Goal: Information Seeking & Learning: Learn about a topic

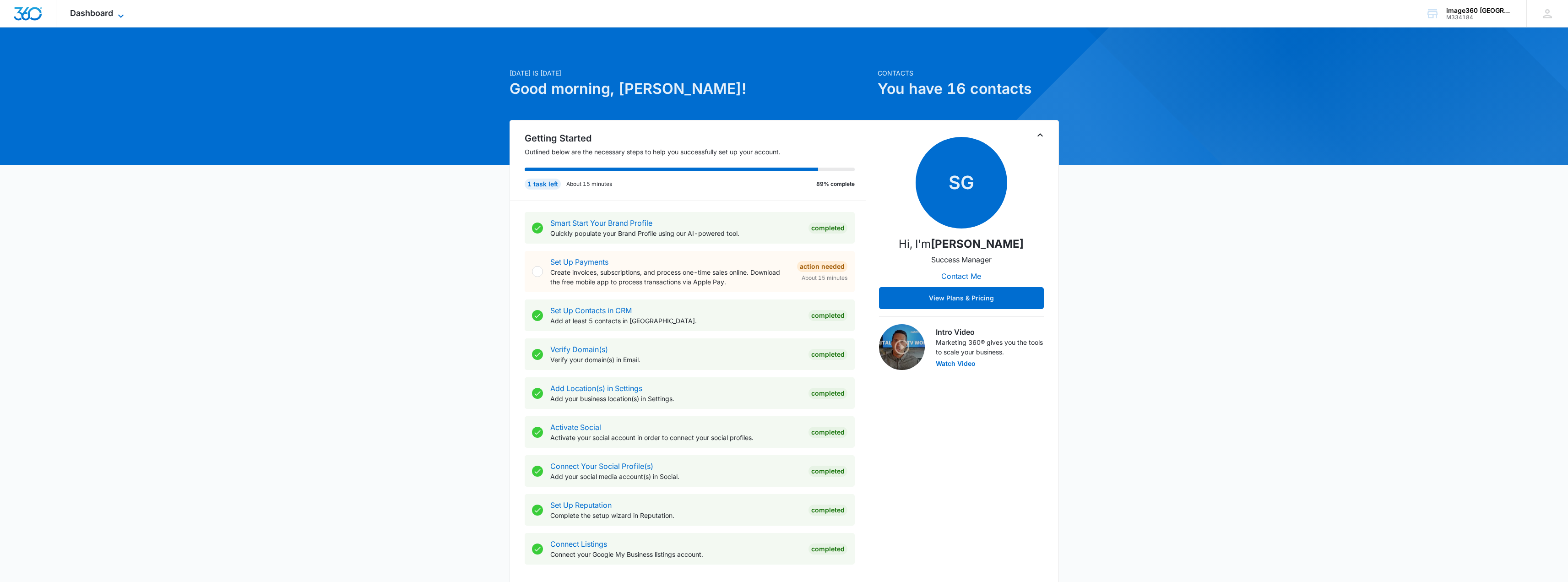
click at [108, 17] on span "Dashboard" at bounding box center [92, 13] width 43 height 10
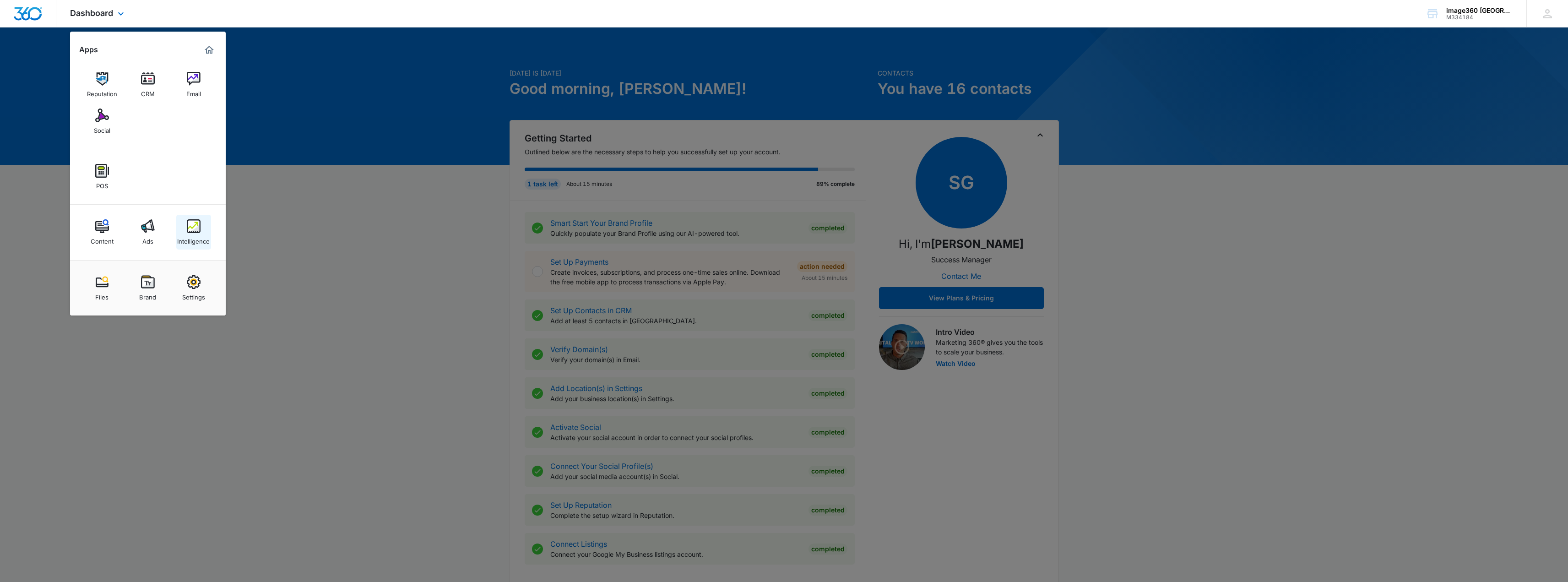
click at [190, 228] on img at bounding box center [194, 226] width 13 height 13
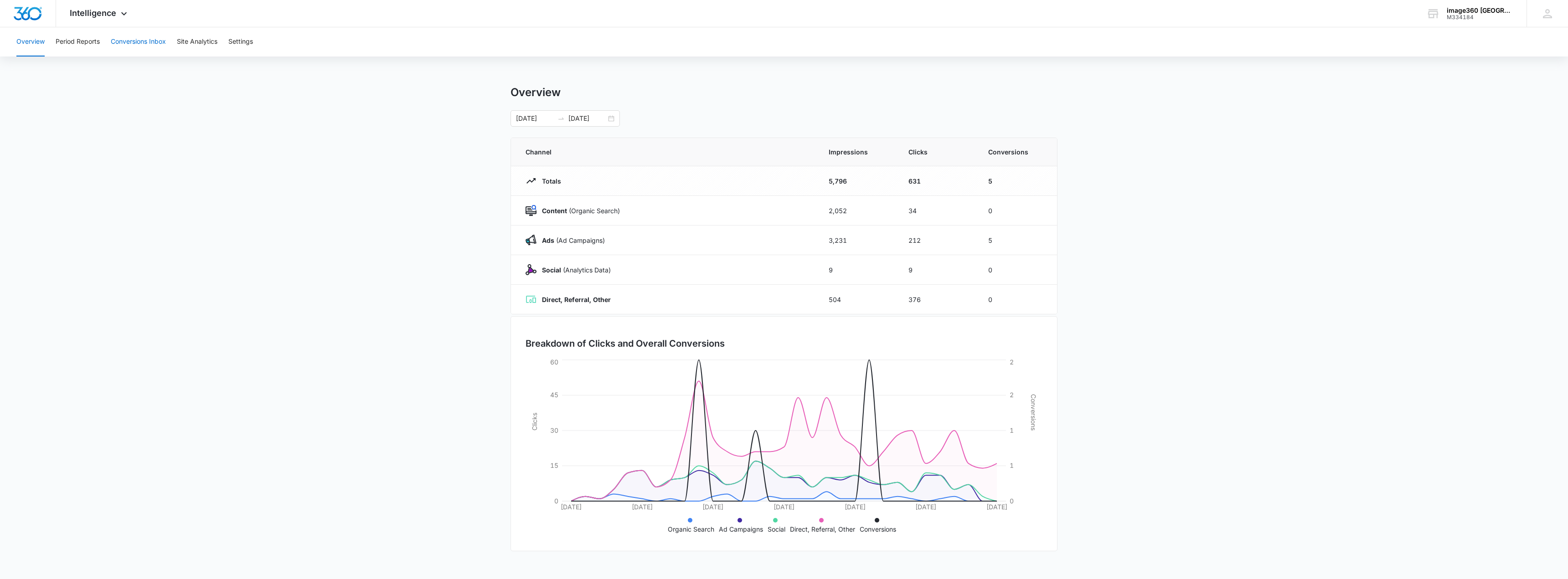
click at [152, 46] on button "Conversions Inbox" at bounding box center [138, 42] width 55 height 29
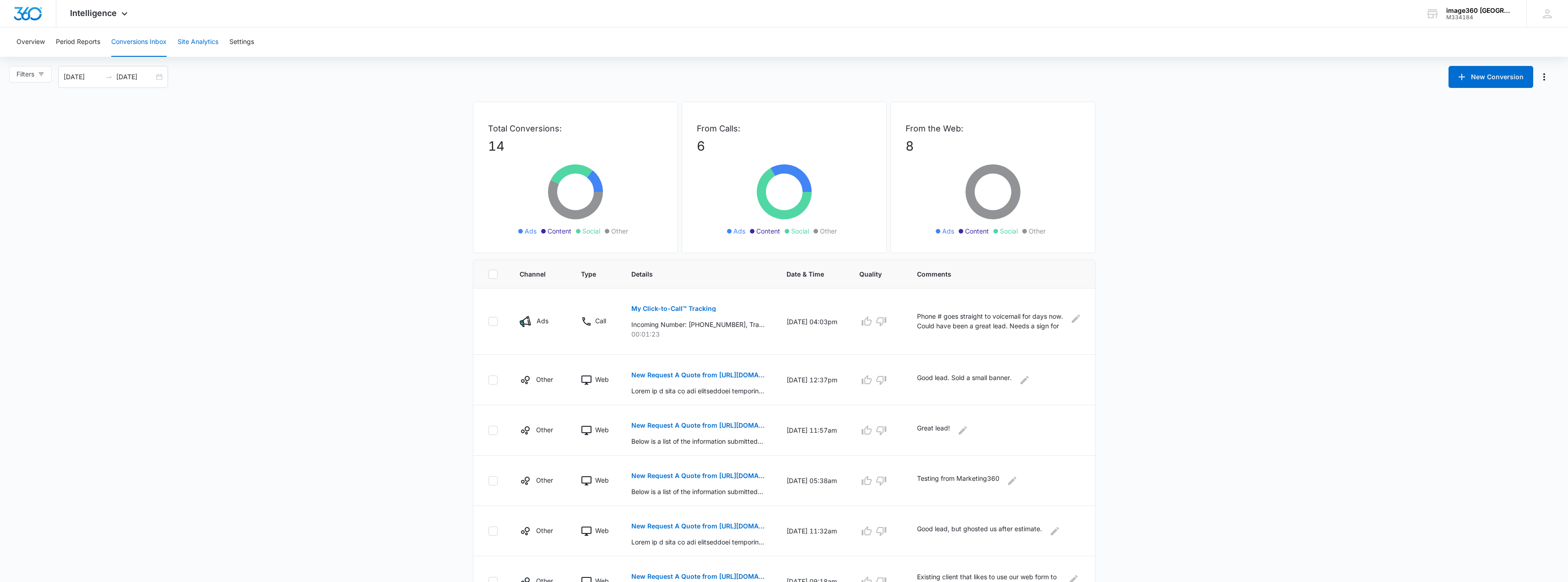
click at [197, 43] on button "Site Analytics" at bounding box center [198, 42] width 41 height 29
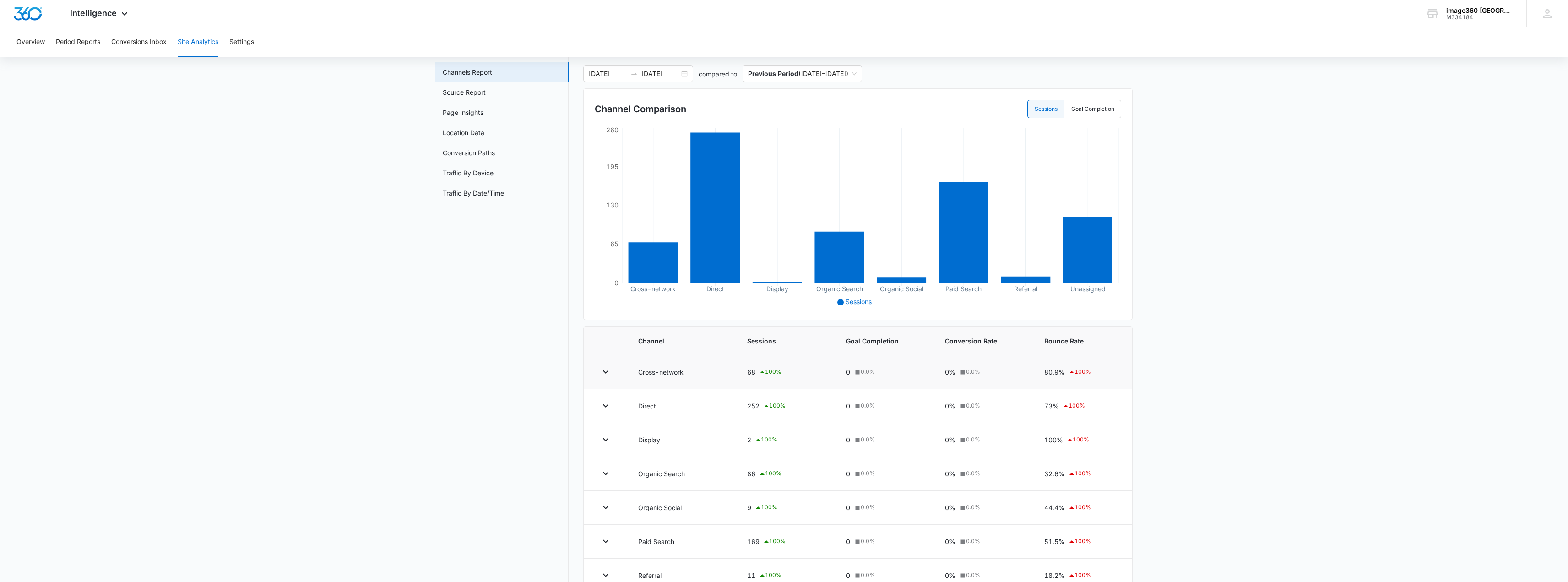
scroll to position [46, 0]
click at [605, 373] on icon "button" at bounding box center [605, 371] width 6 height 3
click at [606, 403] on icon "button" at bounding box center [606, 405] width 11 height 11
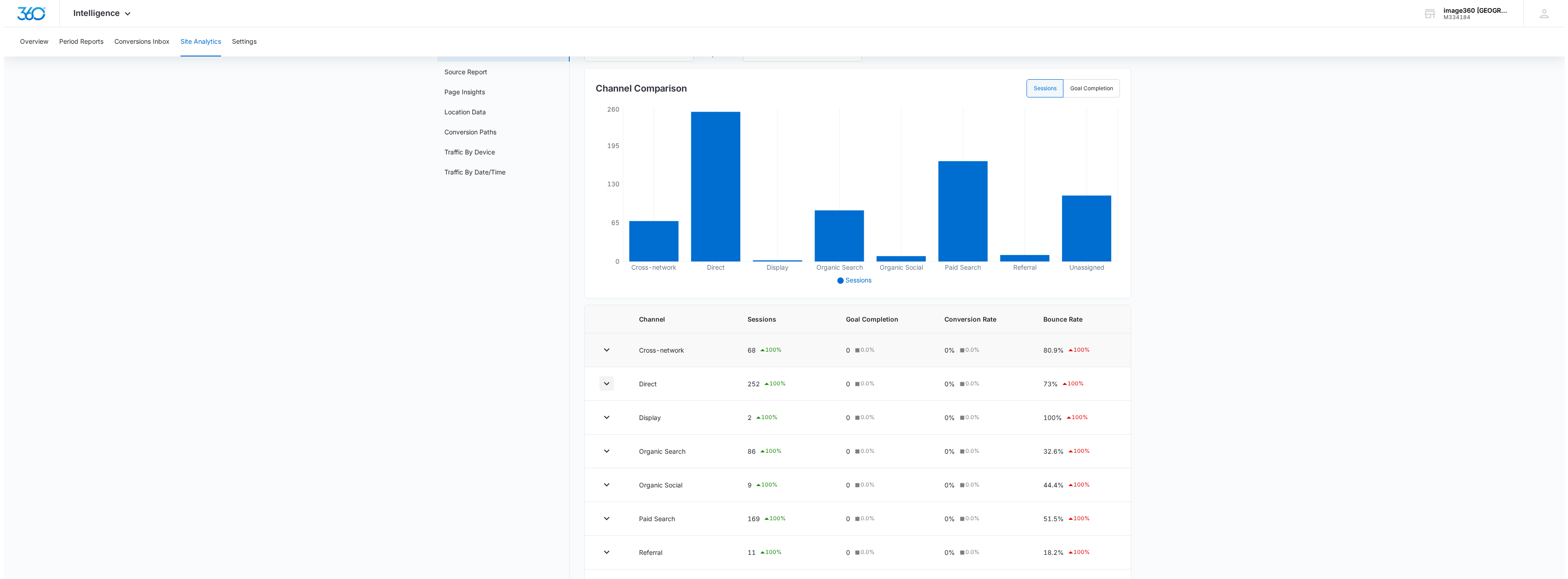
scroll to position [0, 0]
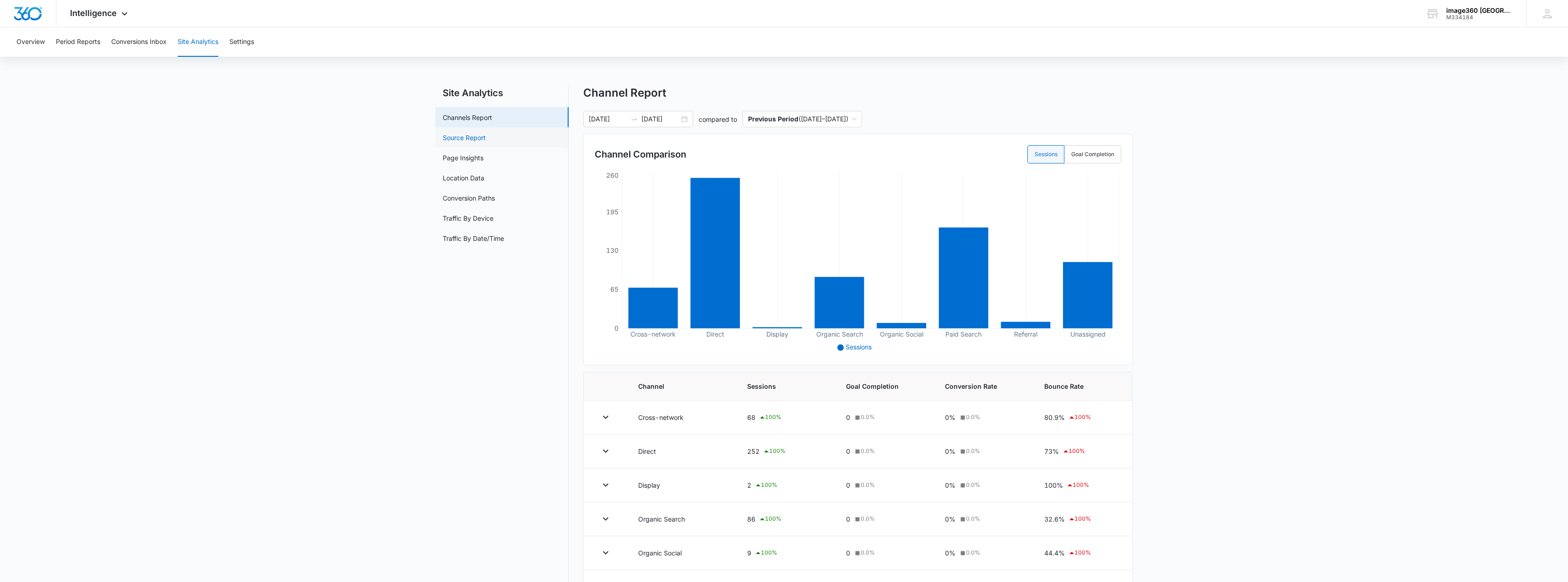
click at [468, 140] on link "Source Report" at bounding box center [464, 138] width 43 height 10
